Goal: Find specific page/section: Find specific page/section

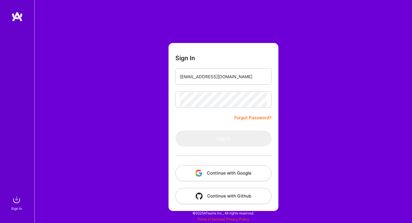
click at [211, 119] on form "Sign In [EMAIL_ADDRESS][DOMAIN_NAME] Forgot Password? Sign In Continue with Goo…" at bounding box center [224, 127] width 110 height 168
click at [245, 82] on input "email" at bounding box center [223, 76] width 87 height 15
type input "[EMAIL_ADDRESS][DOMAIN_NAME]"
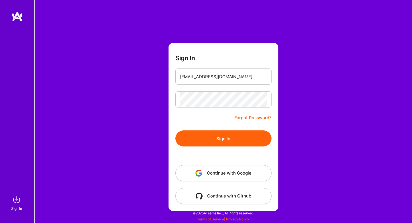
click at [213, 119] on form "Sign In [EMAIL_ADDRESS][DOMAIN_NAME] Forgot Password? Sign In Continue with Goo…" at bounding box center [224, 127] width 110 height 168
click at [220, 145] on button "Sign In" at bounding box center [224, 138] width 96 height 16
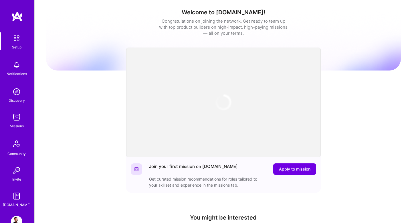
click at [20, 121] on img at bounding box center [16, 116] width 11 height 11
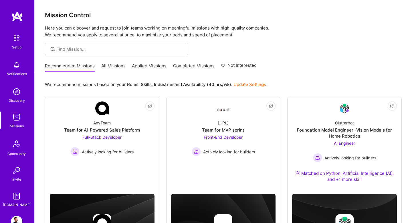
click at [115, 64] on link "All Missions" at bounding box center [113, 67] width 24 height 9
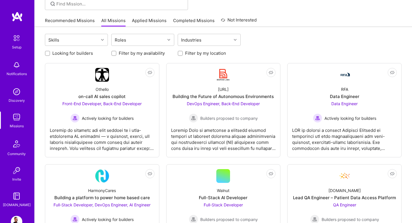
scroll to position [46, 0]
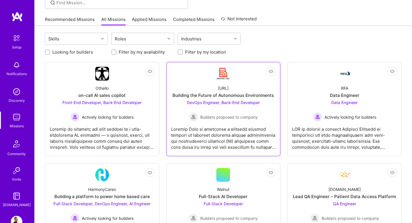
click at [212, 99] on div "DevOps Engineer, Back-End Developer Builders proposed to company" at bounding box center [223, 110] width 73 height 22
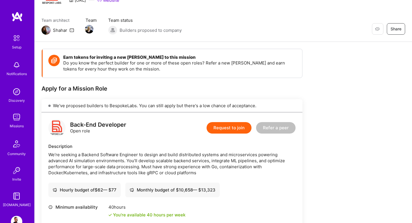
scroll to position [116, 0]
